Goal: Feedback & Contribution: Leave review/rating

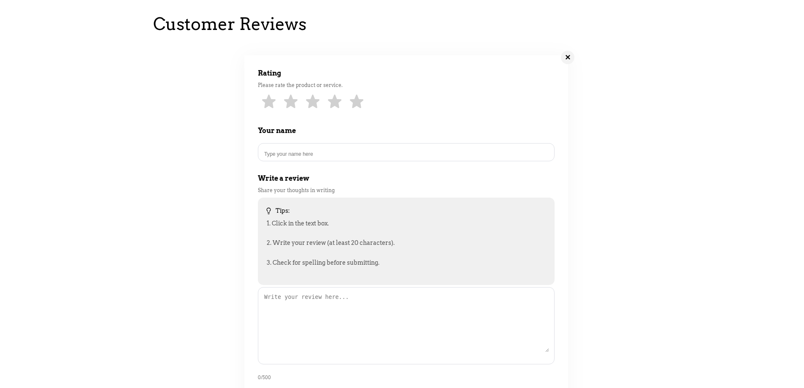
scroll to position [84, 0]
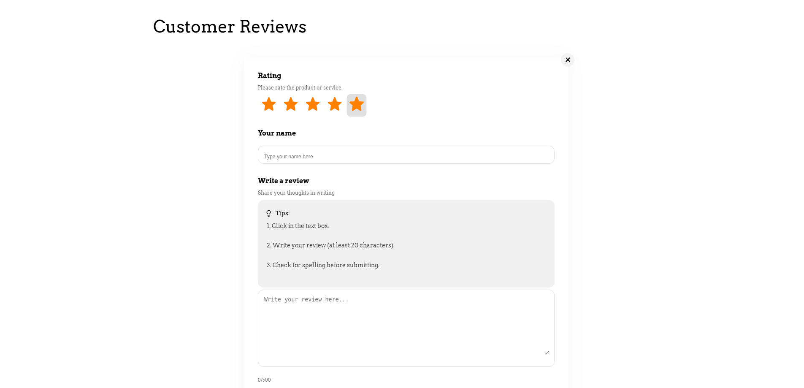
click at [361, 116] on link "5 star" at bounding box center [357, 105] width 20 height 23
click at [326, 160] on input "Name" at bounding box center [406, 156] width 286 height 7
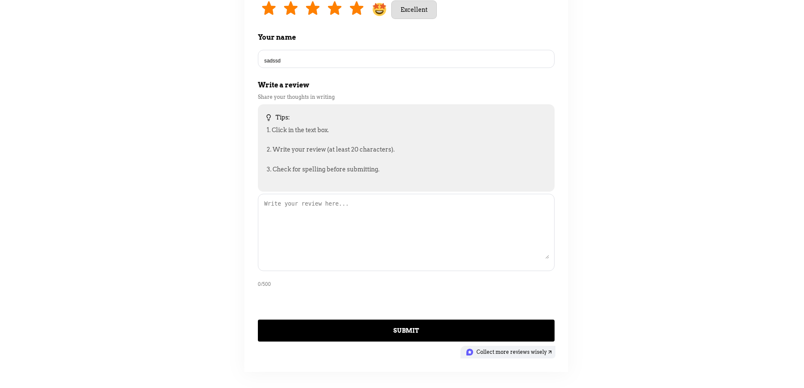
scroll to position [211, 0]
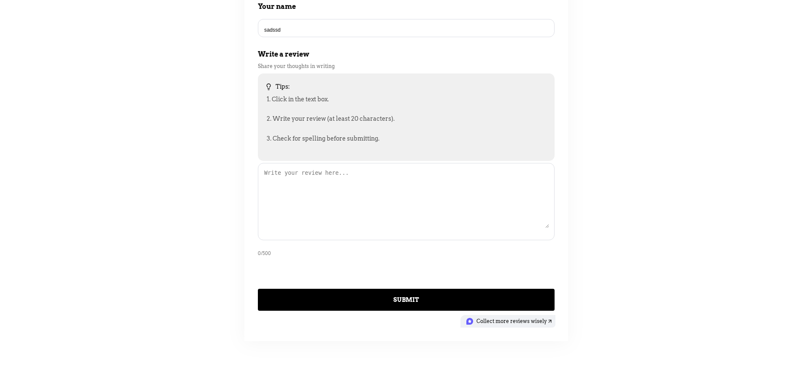
type input "sadssd"
click at [320, 195] on textarea at bounding box center [406, 198] width 286 height 59
type textarea "asdasdasd"
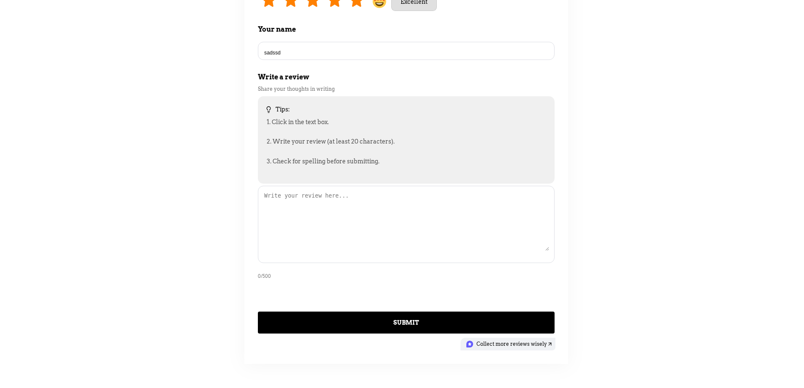
scroll to position [169, 0]
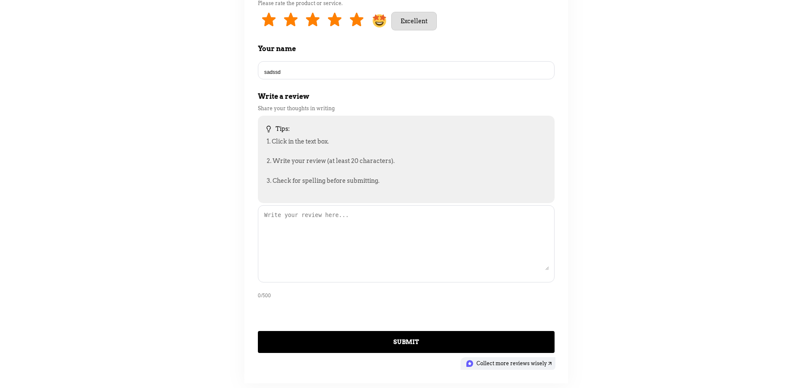
drag, startPoint x: 284, startPoint y: 77, endPoint x: 258, endPoint y: 79, distance: 26.3
click at [258, 79] on div "sadssd" at bounding box center [406, 70] width 297 height 18
click at [277, 76] on input "sadssd" at bounding box center [406, 72] width 286 height 7
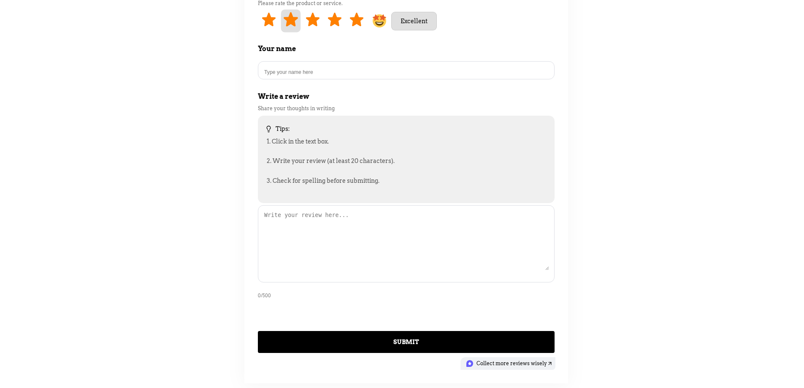
click at [286, 31] on link "2 stars" at bounding box center [291, 21] width 20 height 23
click at [269, 30] on link "1 stars" at bounding box center [269, 21] width 20 height 23
click at [339, 30] on link "4 stars" at bounding box center [335, 21] width 20 height 23
click at [355, 33] on link "5 star" at bounding box center [357, 21] width 20 height 23
type input "[DATE]"
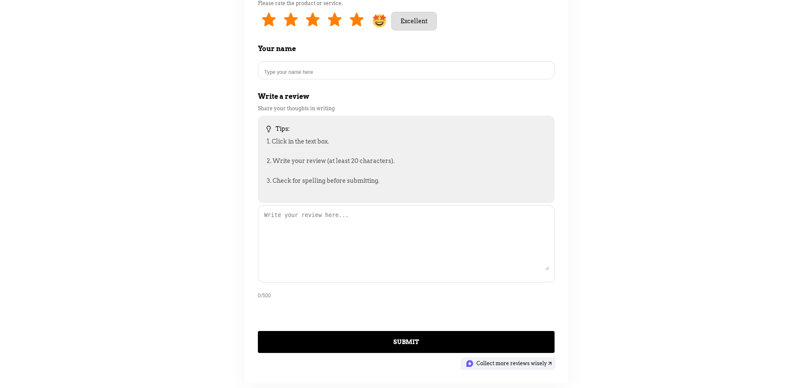
type input "[DATE]"
